Goal: Transaction & Acquisition: Purchase product/service

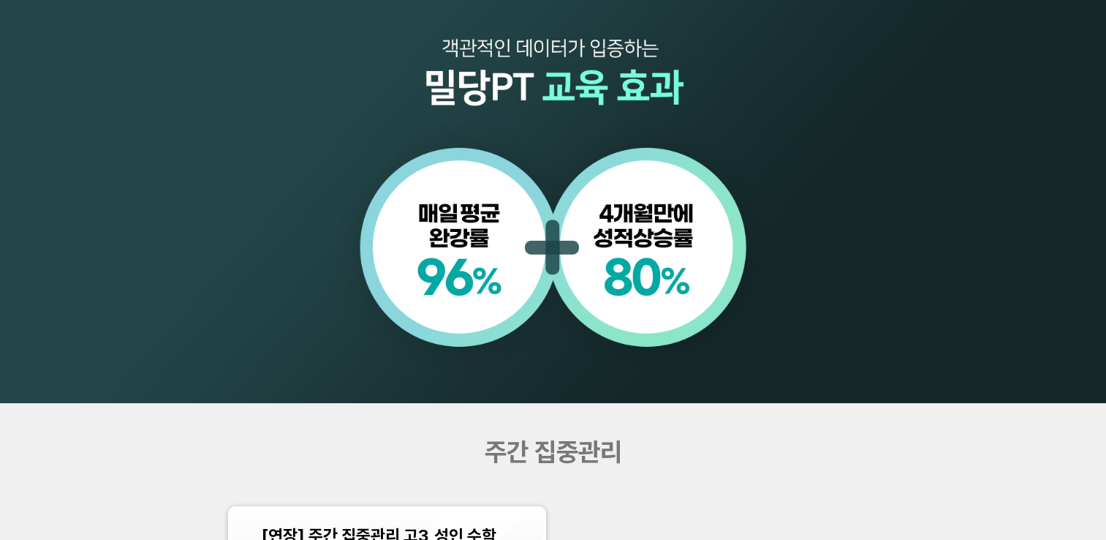
scroll to position [1340, 0]
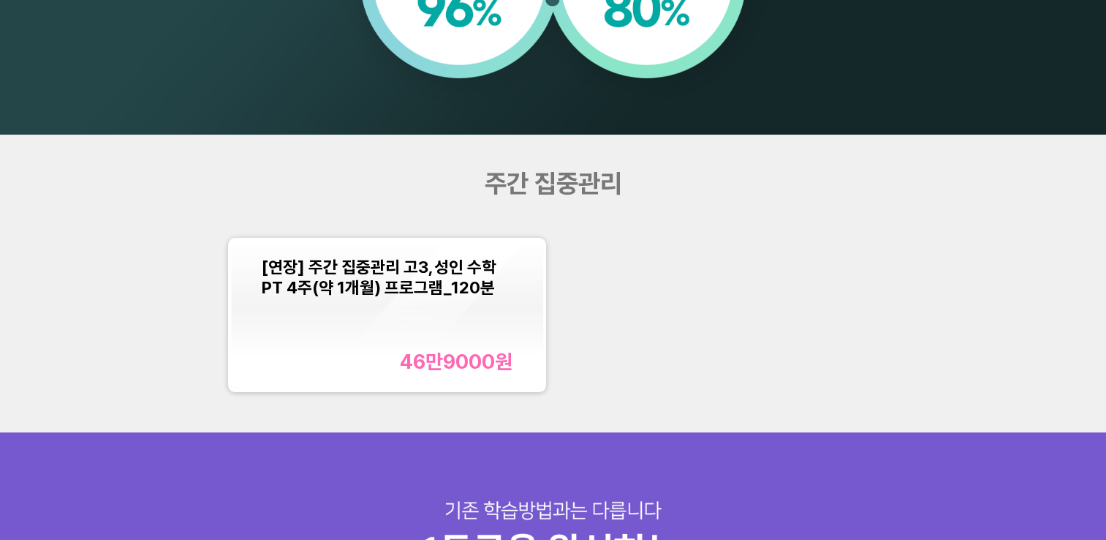
click at [487, 344] on div "[연장] 주간 집중관리 고3,성인 수학PT 4주(약 1개월) 프로그램_120분 46만9000 원" at bounding box center [387, 315] width 250 height 117
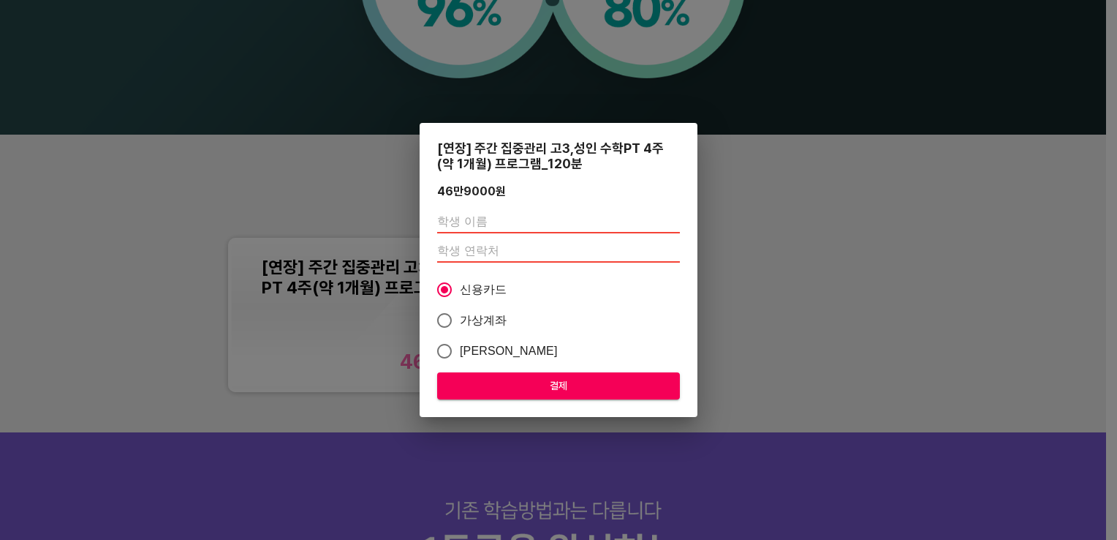
click at [494, 224] on input "text" at bounding box center [558, 221] width 243 height 23
type input "[PERSON_NAME]"
type input "01072885625"
click at [563, 382] on span "결제" at bounding box center [558, 386] width 219 height 18
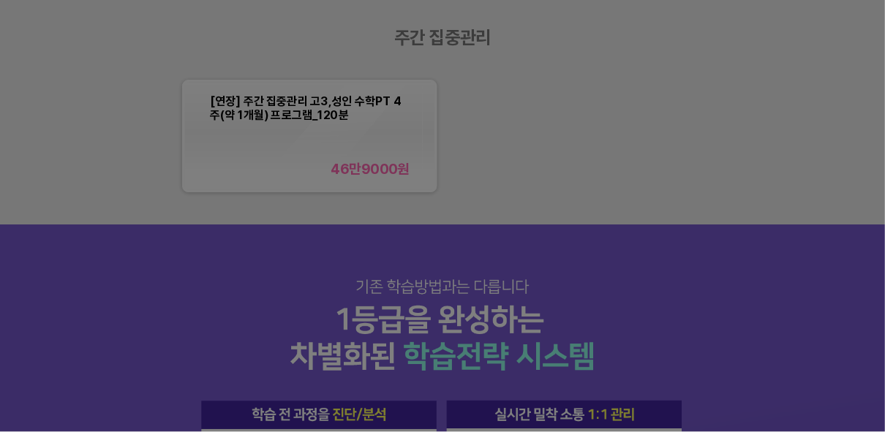
scroll to position [1341, 0]
